Goal: Check status: Check status

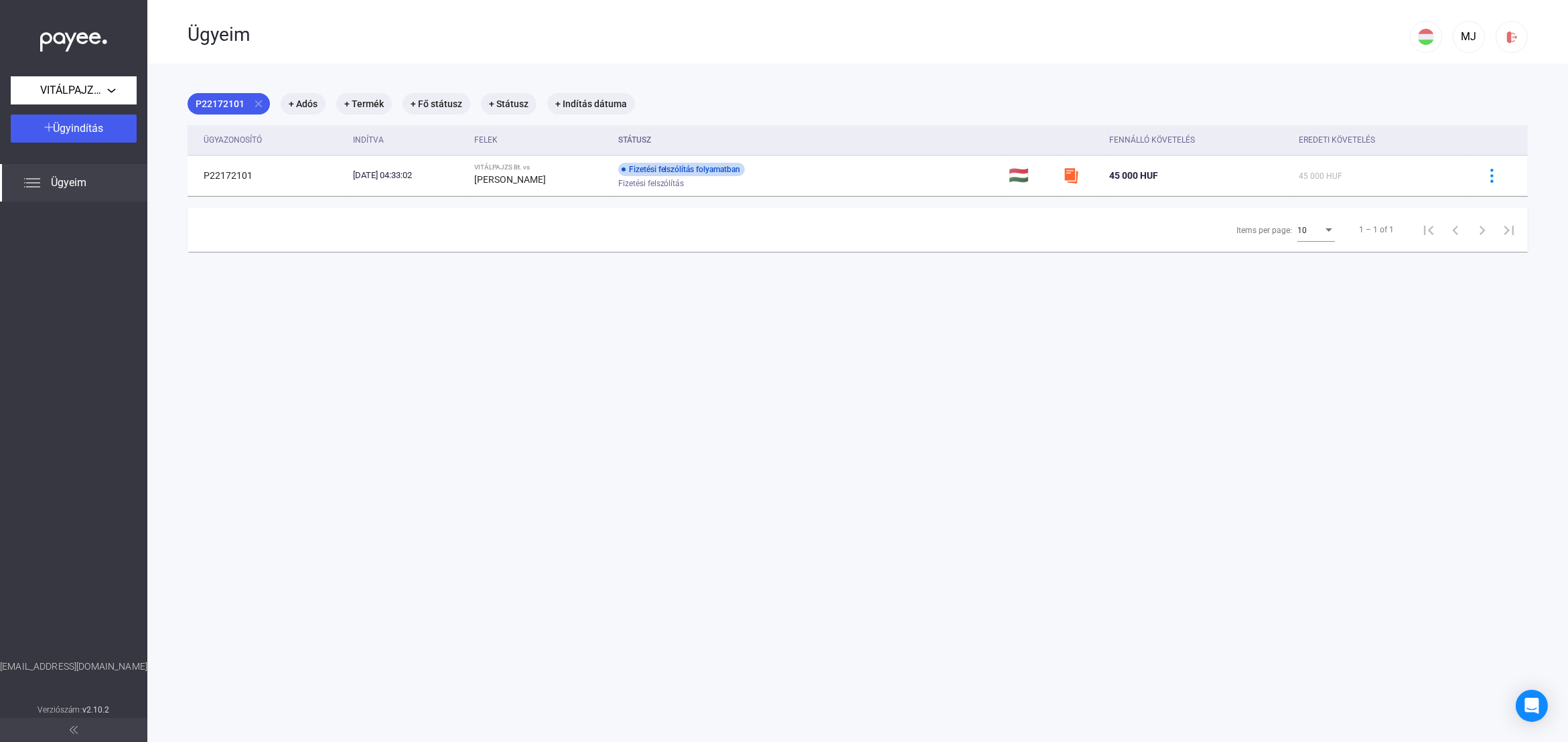
click at [92, 180] on div "Ügyeim" at bounding box center [74, 183] width 148 height 37
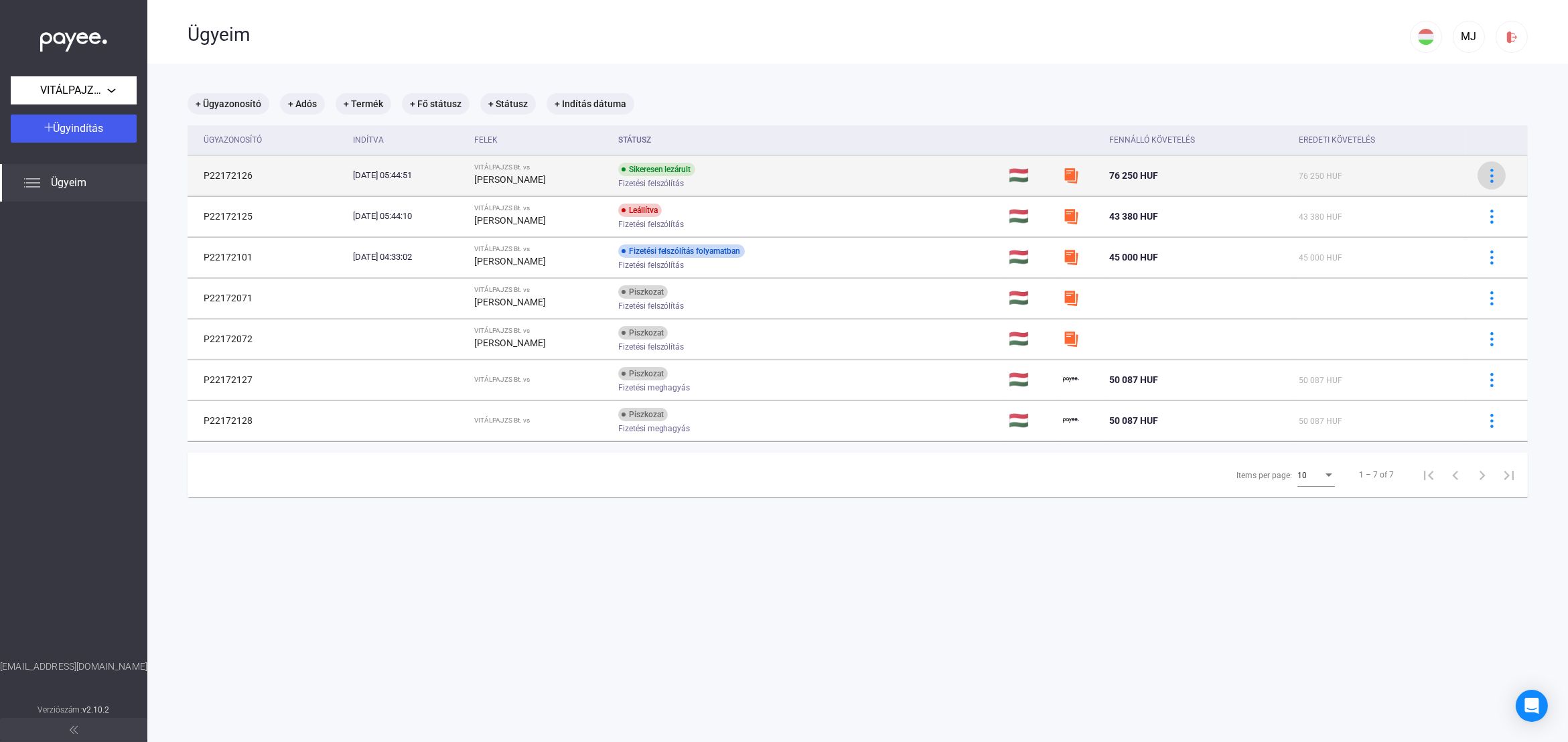
click at [1490, 180] on div at bounding box center [1491, 175] width 20 height 14
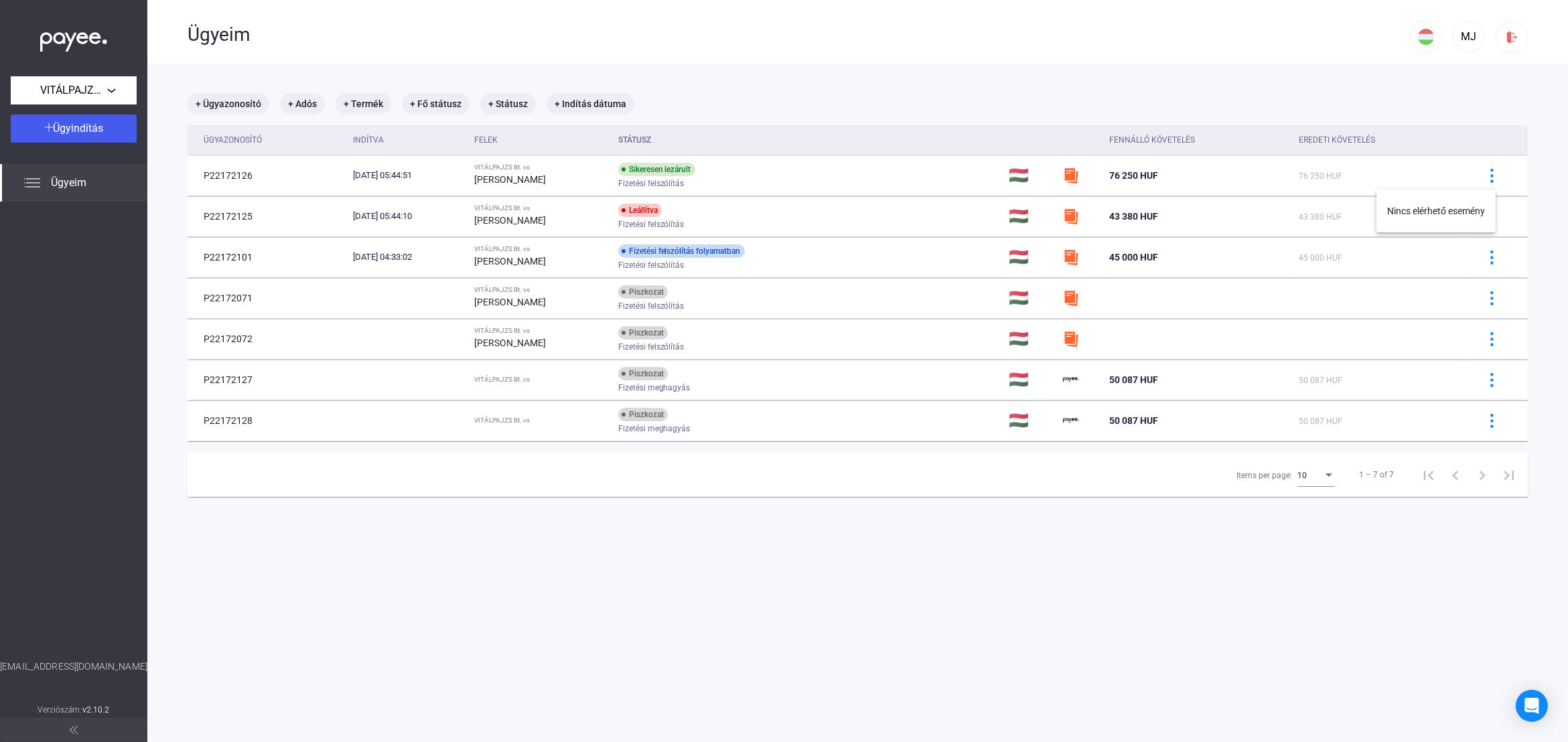
click at [808, 169] on div at bounding box center [784, 371] width 1568 height 742
